Goal: Task Accomplishment & Management: Complete application form

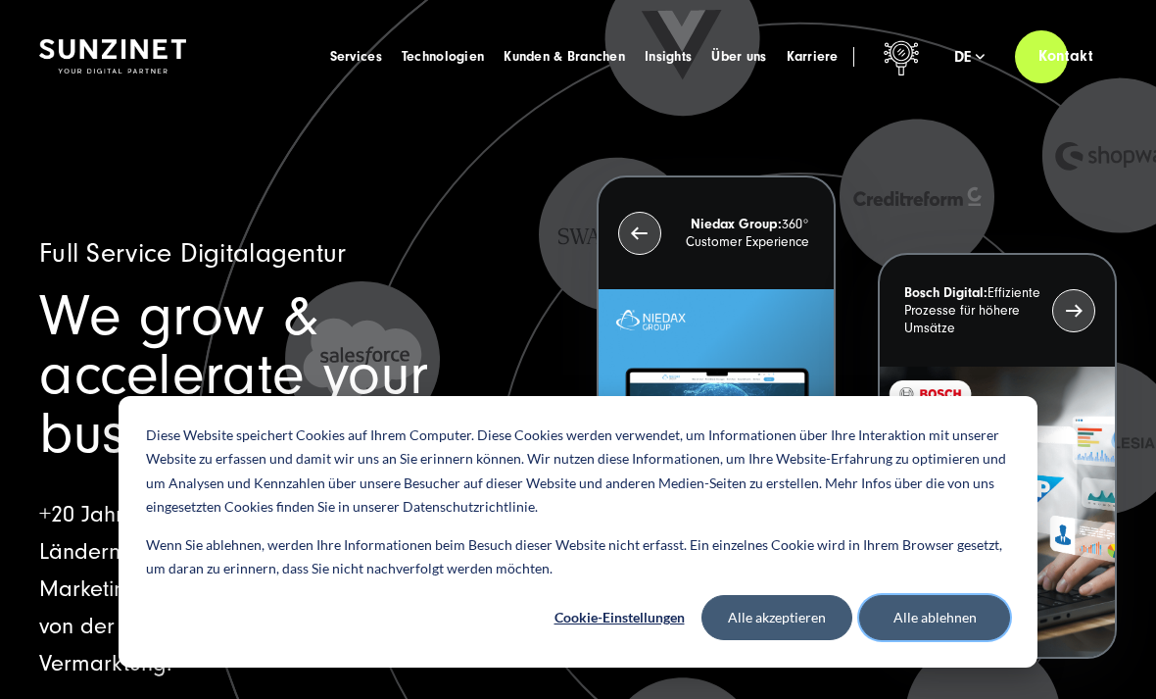
click at [980, 623] on button "Alle ablehnen" at bounding box center [934, 617] width 151 height 45
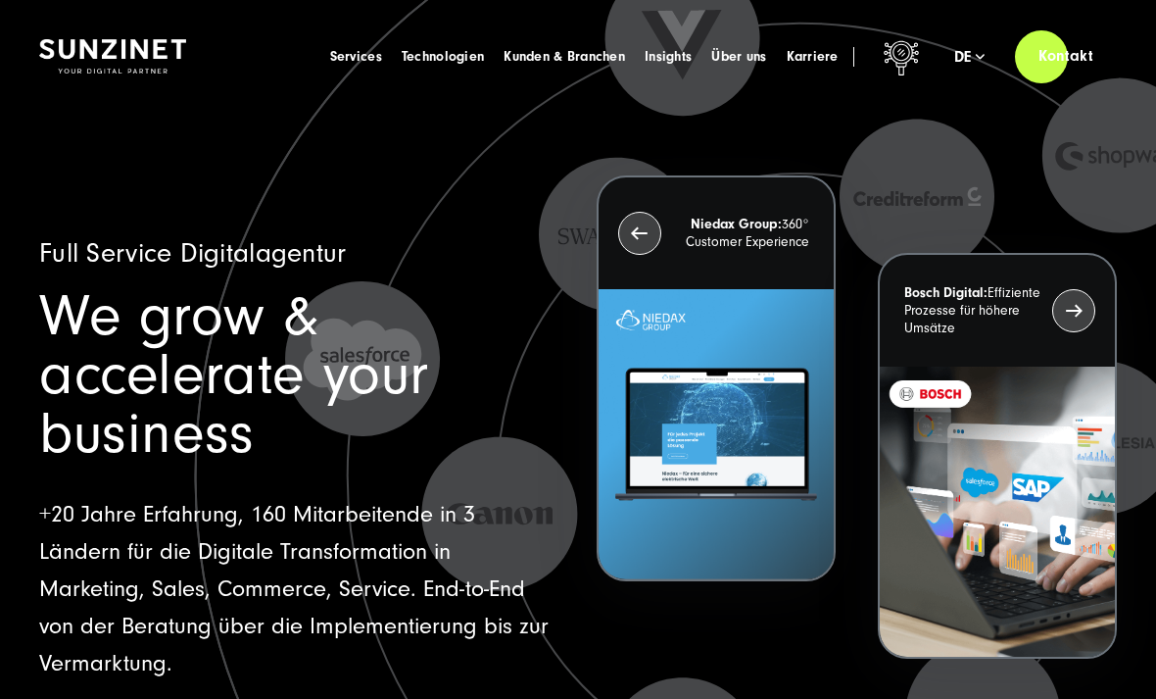
click at [811, 51] on span "Karriere" at bounding box center [813, 57] width 52 height 20
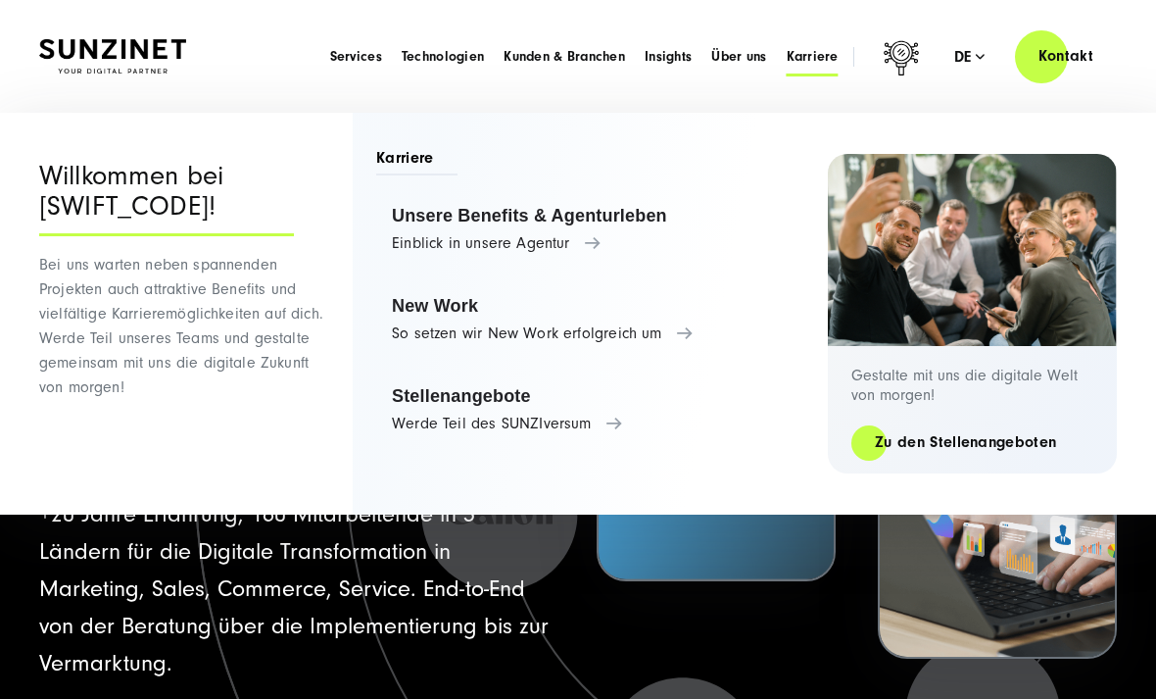
click at [612, 429] on link "Stellenangebote Werde Teil des SUNZIversum" at bounding box center [592, 409] width 432 height 74
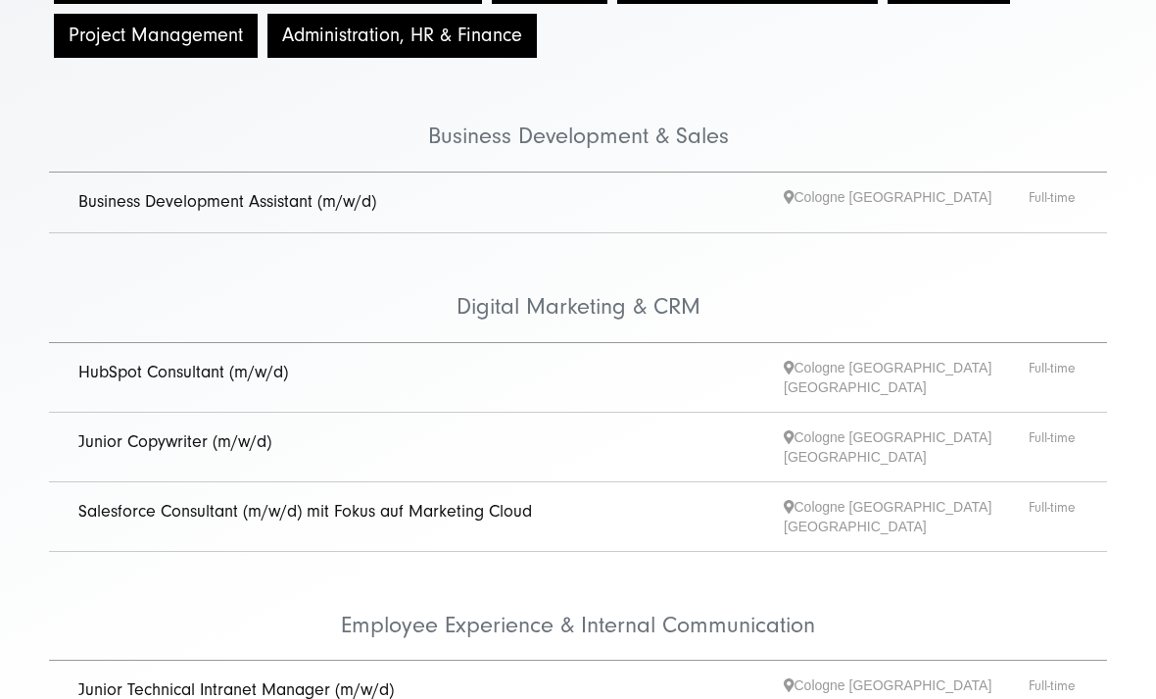
scroll to position [360, 0]
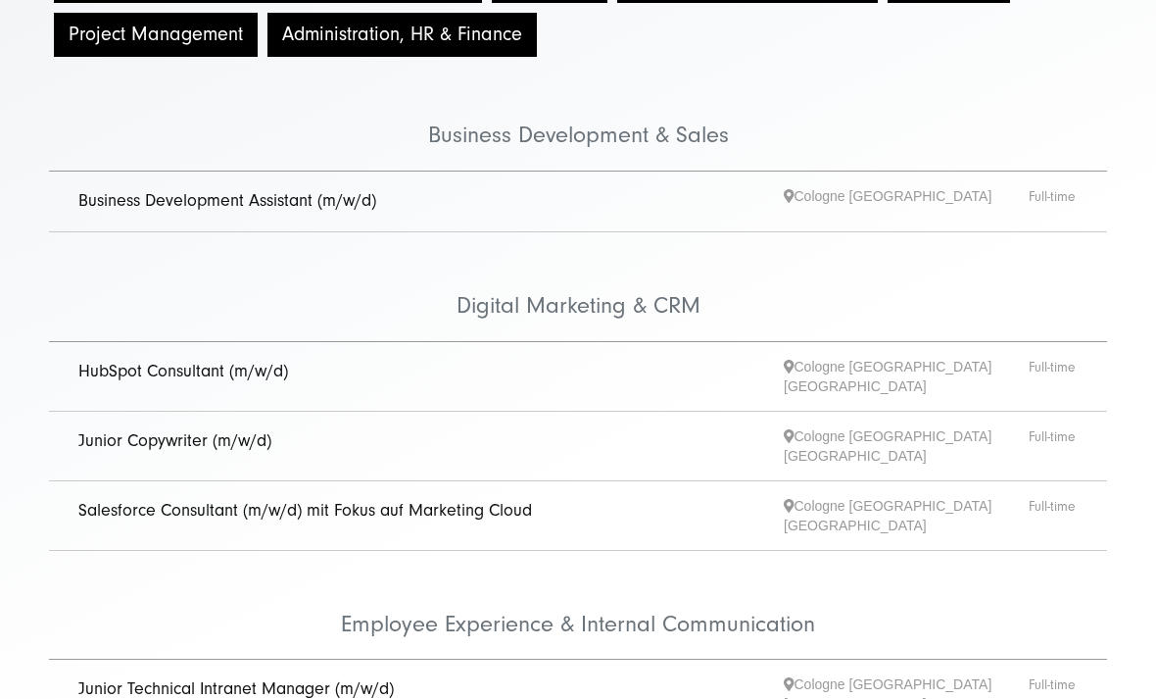
click at [246, 436] on link "Junior Copywriter (m/w/d)" at bounding box center [174, 440] width 193 height 21
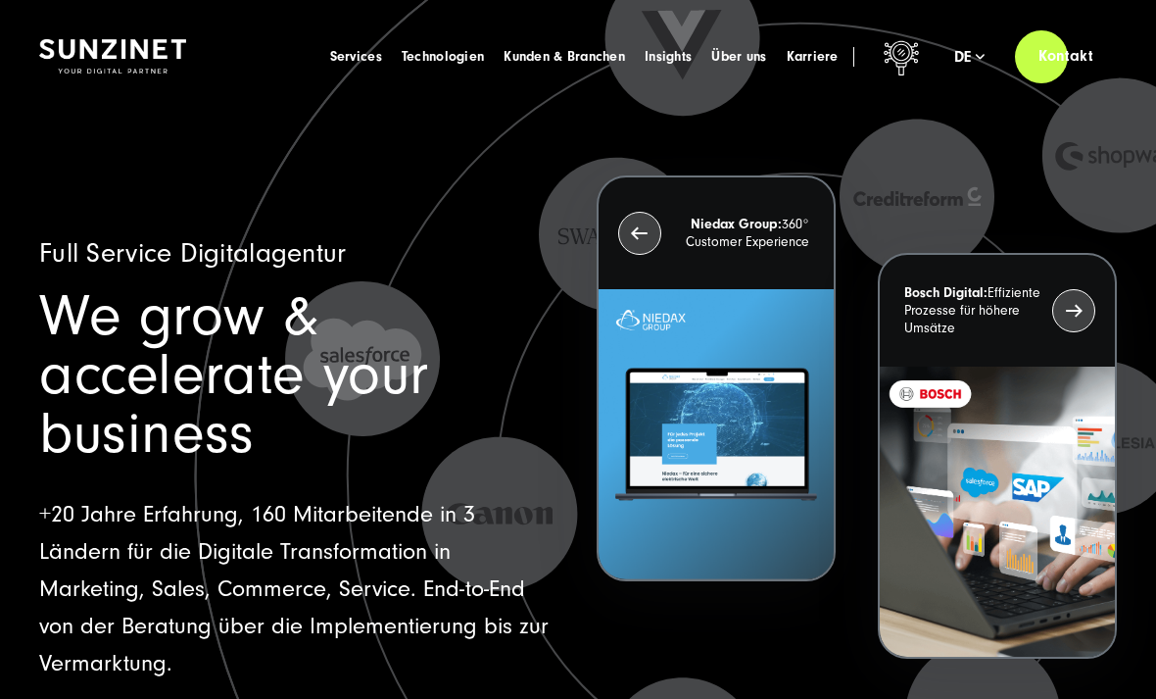
click at [1051, 63] on link "Kontakt" at bounding box center [1066, 56] width 102 height 56
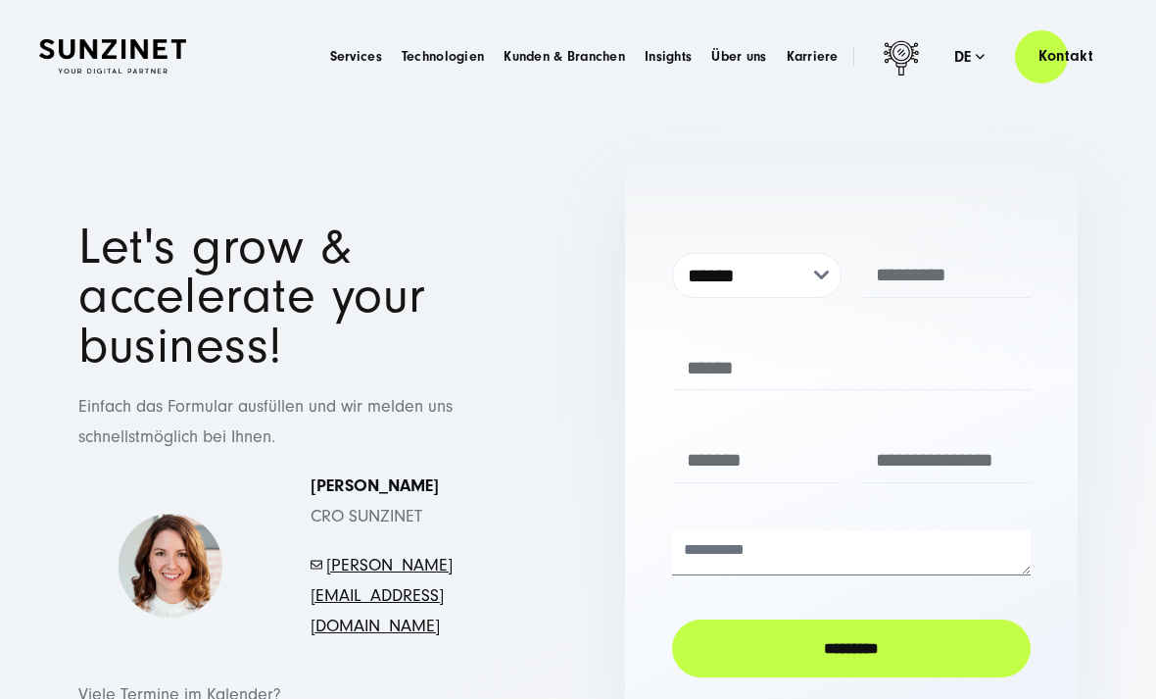
click at [814, 54] on span "Karriere" at bounding box center [813, 57] width 52 height 20
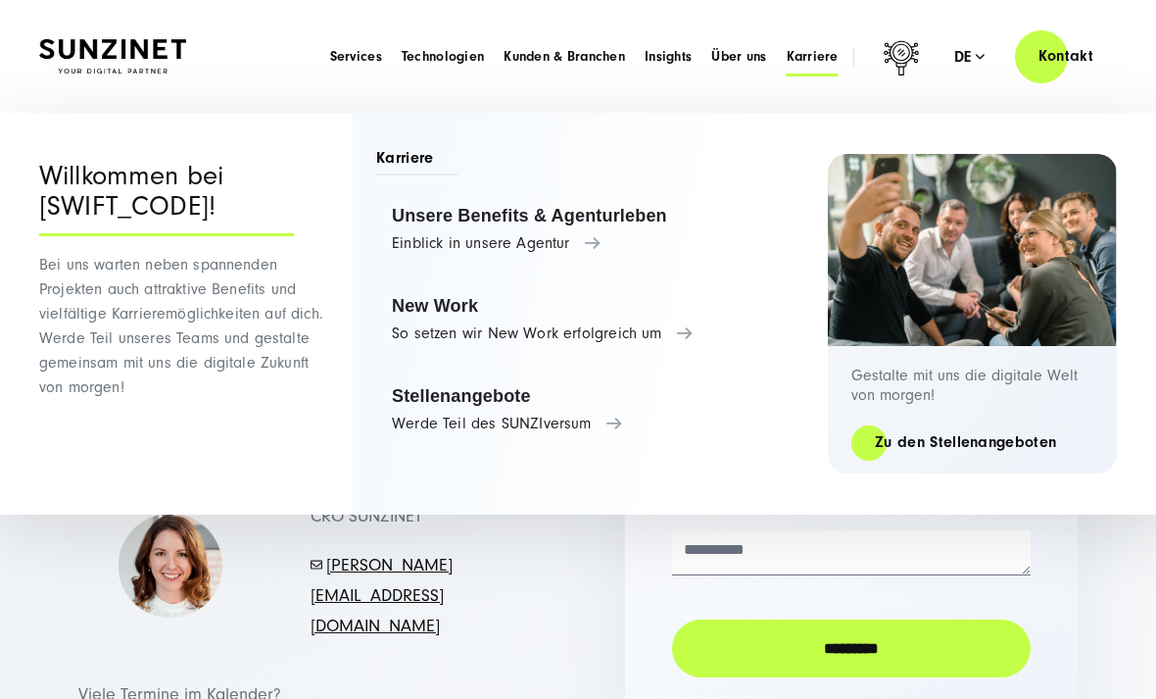
click at [602, 424] on link "Stellenangebote Werde Teil des SUNZIversum" at bounding box center [592, 409] width 432 height 74
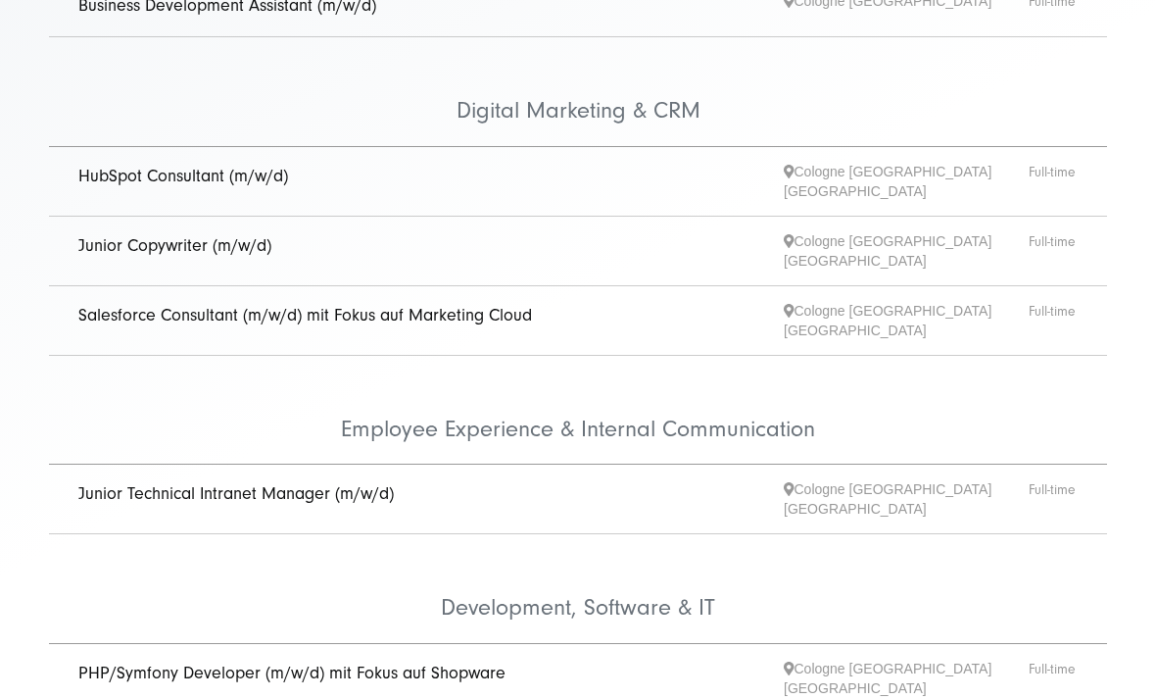
scroll to position [555, 0]
click at [717, 233] on span "Junior Copywriter (m/w/d)" at bounding box center [431, 250] width 706 height 39
click at [189, 237] on link "Junior Copywriter (m/w/d)" at bounding box center [174, 245] width 193 height 21
